Goal: Find specific page/section: Find specific page/section

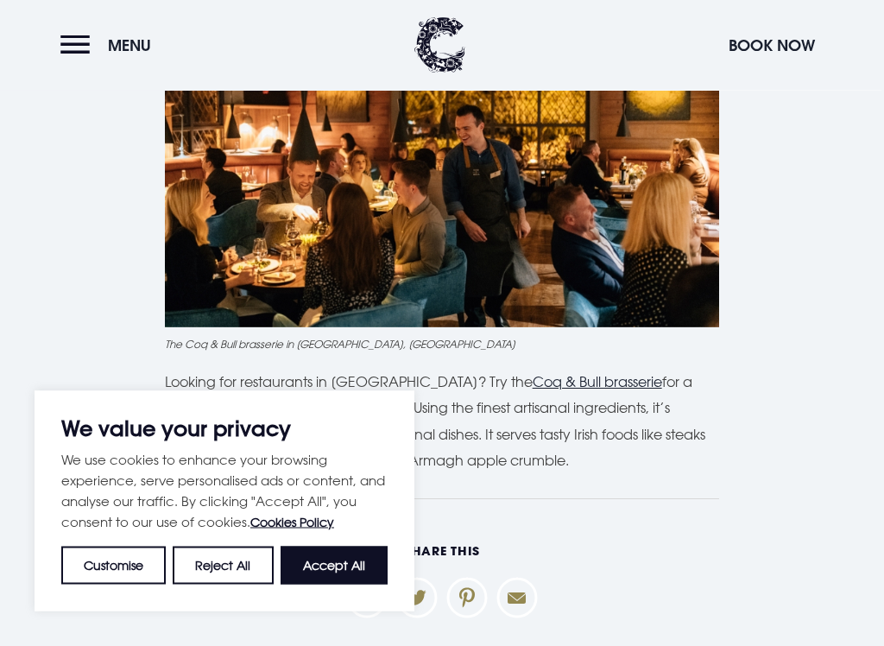
scroll to position [5134, 0]
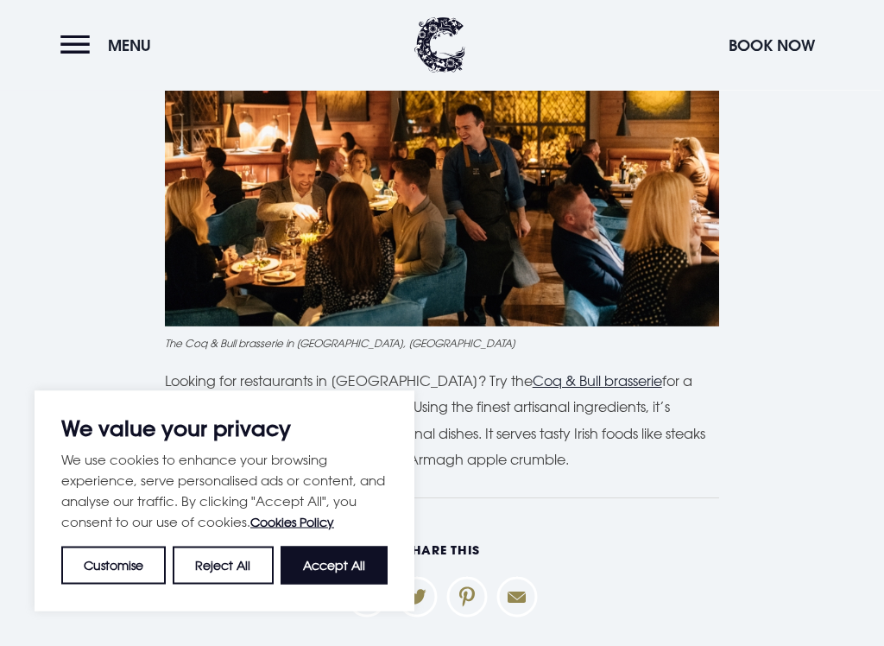
click at [602, 373] on u "Coq & Bull brasserie" at bounding box center [598, 381] width 130 height 17
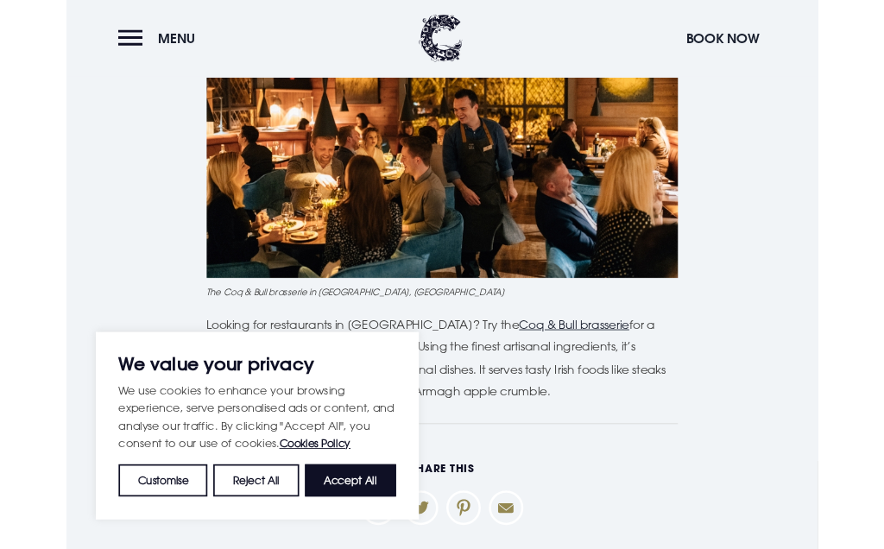
scroll to position [5183, 0]
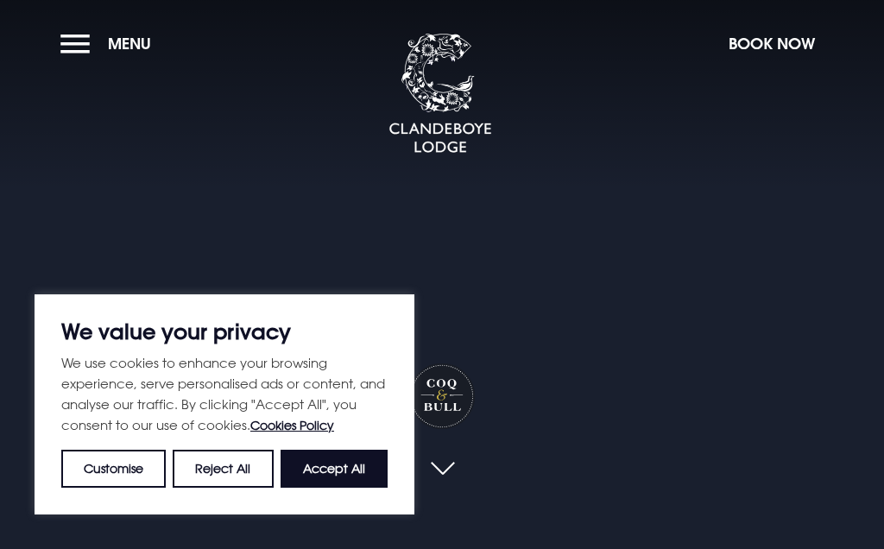
click at [325, 472] on button "Accept All" at bounding box center [334, 469] width 107 height 38
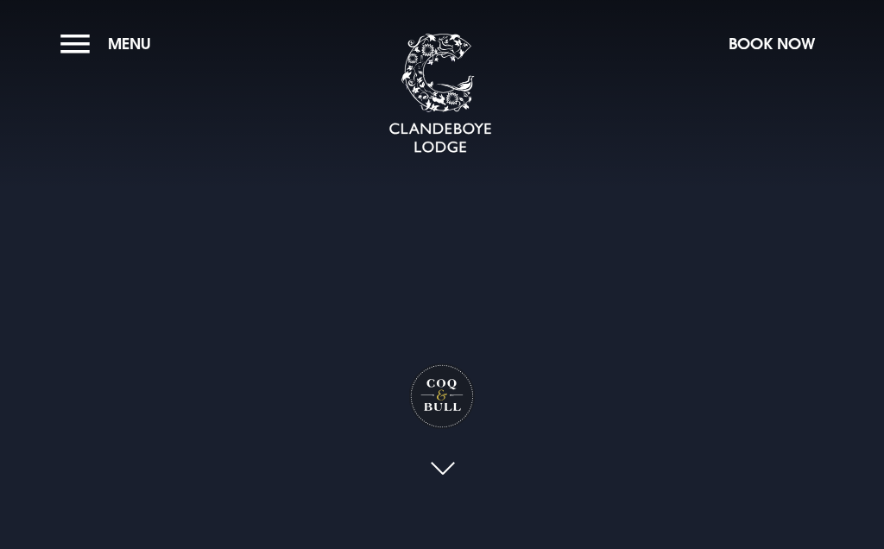
checkbox input "true"
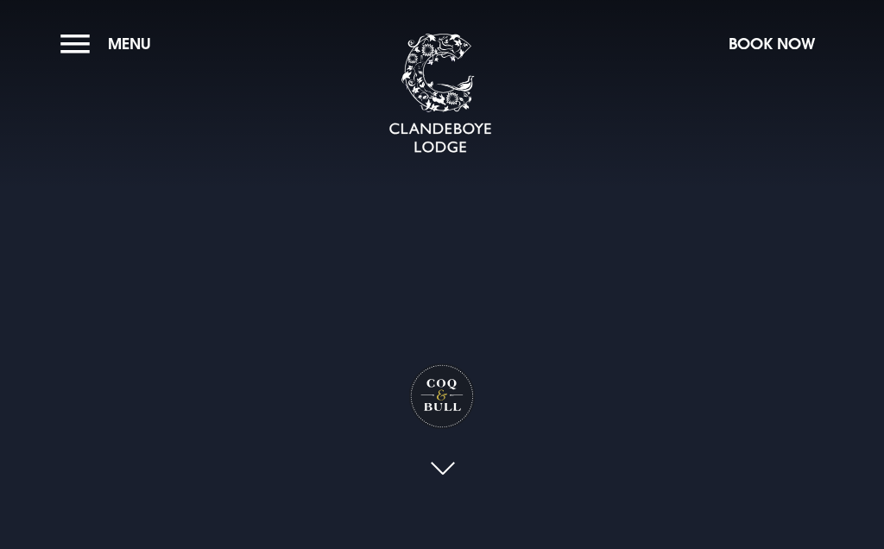
click at [72, 41] on button "Menu" at bounding box center [109, 43] width 99 height 37
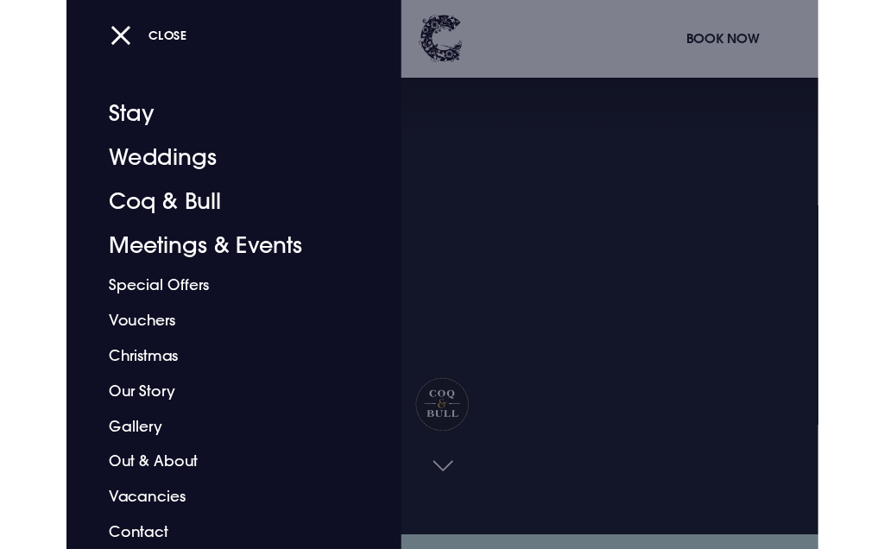
scroll to position [3, 0]
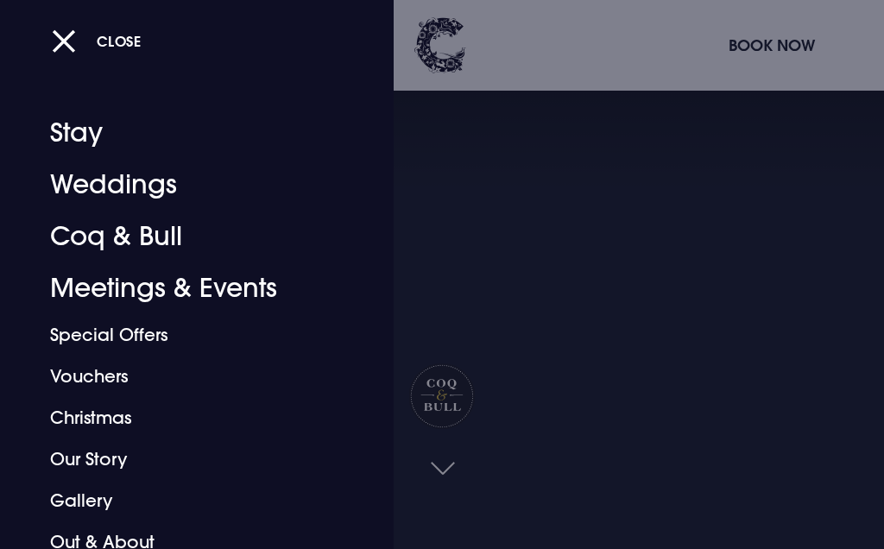
click at [72, 42] on button "Close" at bounding box center [97, 40] width 90 height 35
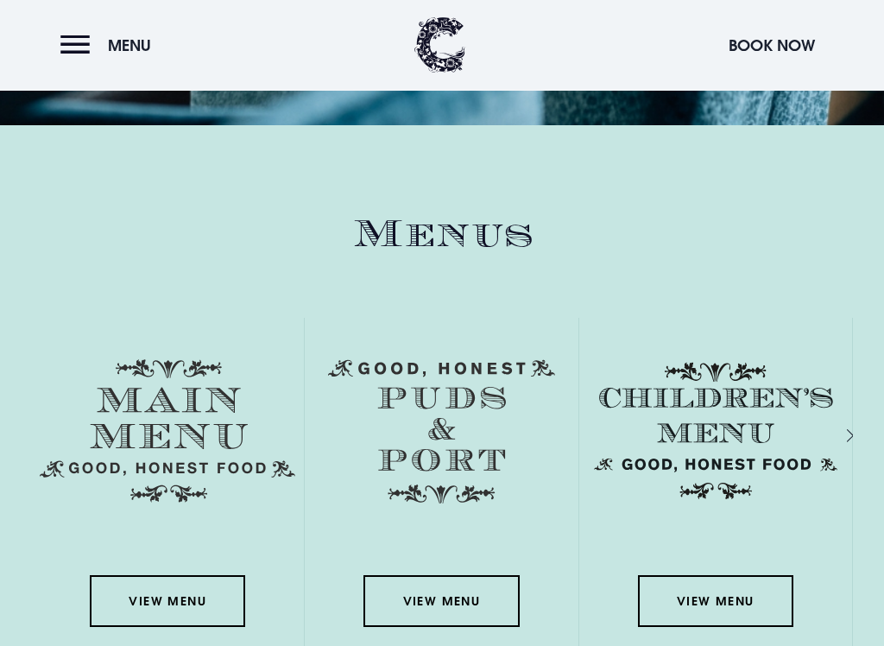
scroll to position [2301, 0]
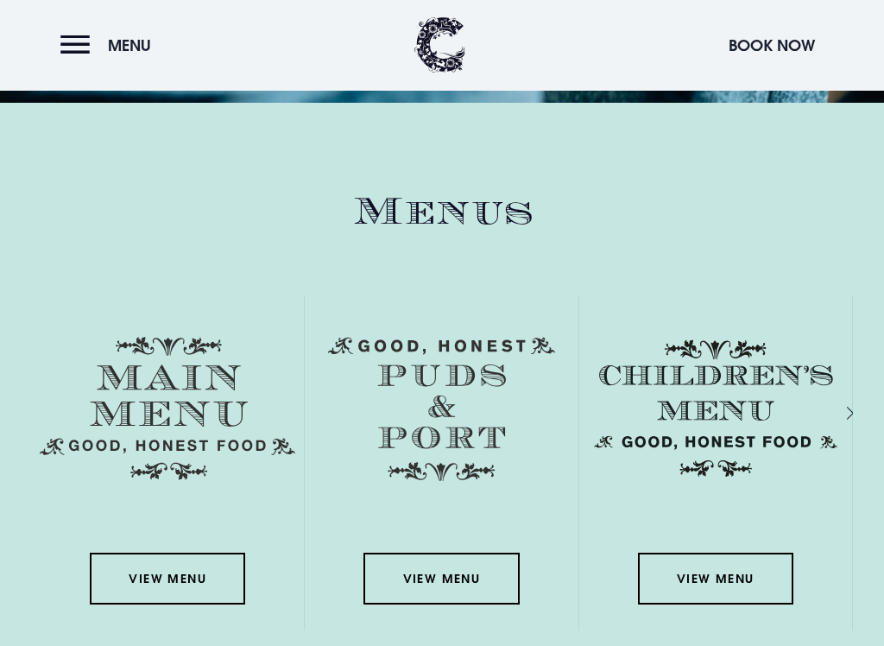
click at [207, 548] on link "View Menu" at bounding box center [167, 580] width 155 height 52
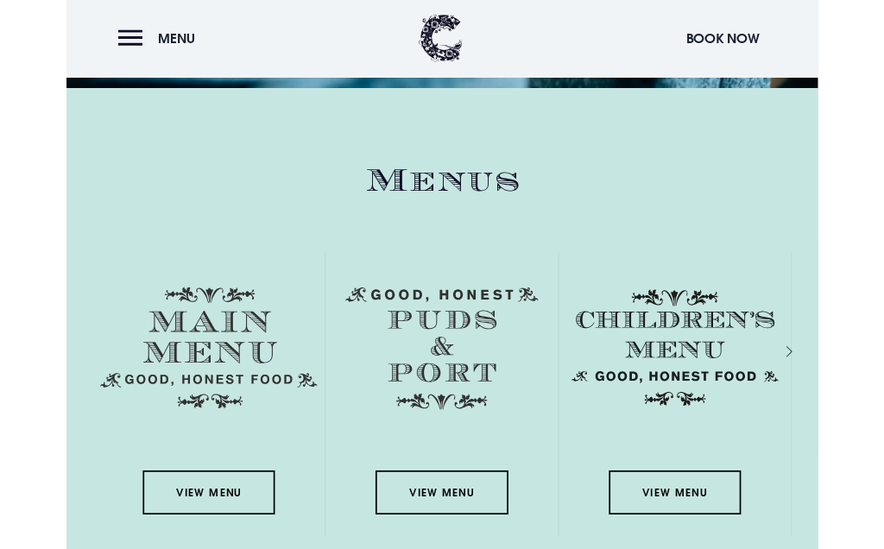
scroll to position [2351, 0]
